Goal: Task Accomplishment & Management: Complete application form

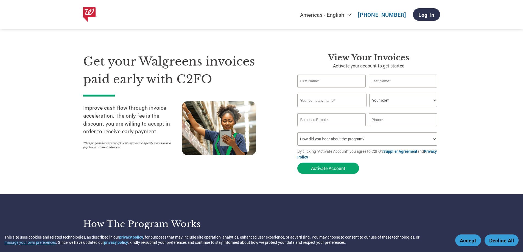
type input "[EMAIL_ADDRESS][DOMAIN_NAME]"
type input "[PHONE_NUMBER]"
click at [319, 82] on input "text" at bounding box center [331, 81] width 69 height 13
type input "[PERSON_NAME]"
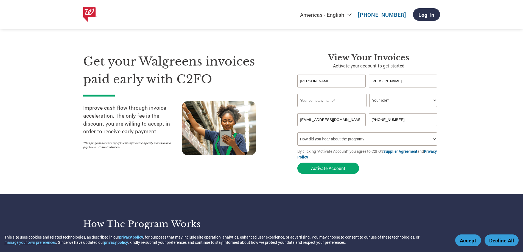
type input "4167288772"
click at [339, 98] on input "text" at bounding box center [331, 100] width 69 height 13
type input "Equinox Payments"
click at [434, 100] on select "Your role* CFO Controller Credit Manager Finance Director Treasurer CEO Preside…" at bounding box center [403, 100] width 68 height 13
click at [369, 94] on select "Your role* CFO Controller Credit Manager Finance Director Treasurer CEO Preside…" at bounding box center [403, 100] width 68 height 13
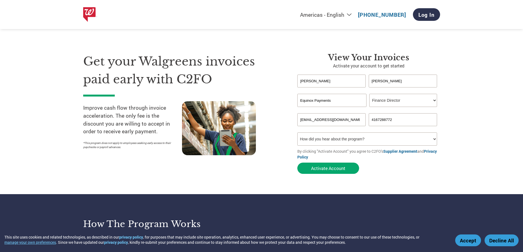
click at [435, 101] on select "Your role* CFO Controller Credit Manager Finance Director Treasurer CEO Preside…" at bounding box center [403, 100] width 68 height 13
select select "TREASURER"
click at [369, 94] on select "Your role* CFO Controller Credit Manager Finance Director Treasurer CEO Preside…" at bounding box center [403, 100] width 68 height 13
drag, startPoint x: 393, startPoint y: 121, endPoint x: 366, endPoint y: 120, distance: 26.9
click at [366, 120] on div "[EMAIL_ADDRESS][DOMAIN_NAME] 4167288772" at bounding box center [368, 119] width 143 height 13
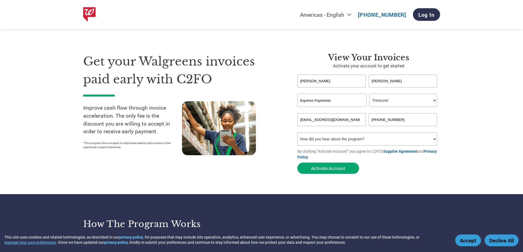
drag, startPoint x: 395, startPoint y: 119, endPoint x: 386, endPoint y: 120, distance: 8.3
click at [386, 120] on input "[PHONE_NUMBER]" at bounding box center [403, 119] width 69 height 13
type input "[PHONE_NUMBER]"
click at [352, 166] on button "Activate Account" at bounding box center [328, 168] width 62 height 11
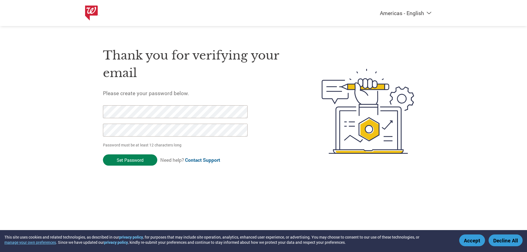
click at [142, 161] on input "Set Password" at bounding box center [130, 160] width 54 height 11
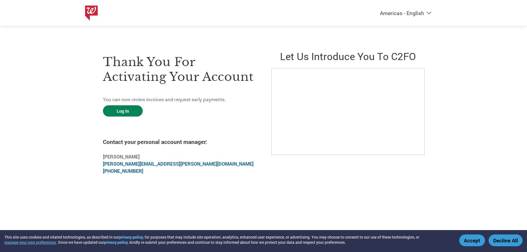
click at [122, 111] on link "Log In" at bounding box center [123, 110] width 40 height 11
